Goal: Find specific page/section: Find specific page/section

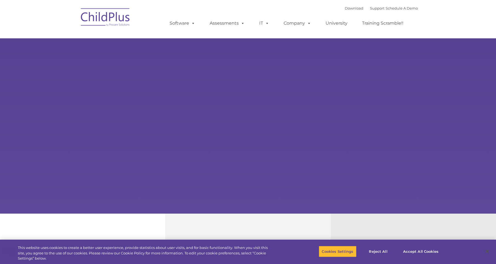
select select "MEDIUM"
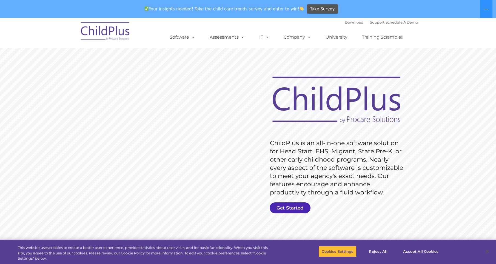
click at [284, 208] on link "Get Started" at bounding box center [290, 207] width 41 height 11
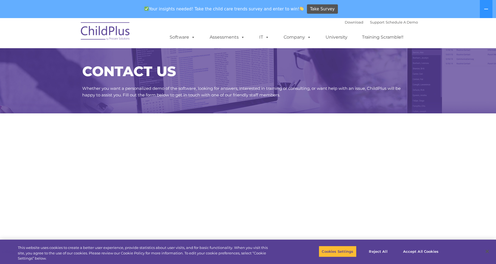
select select "MEDIUM"
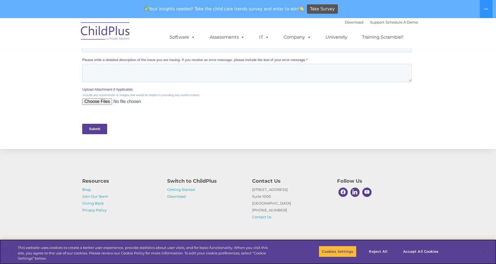
scroll to position [224, 0]
